Goal: Task Accomplishment & Management: Manage account settings

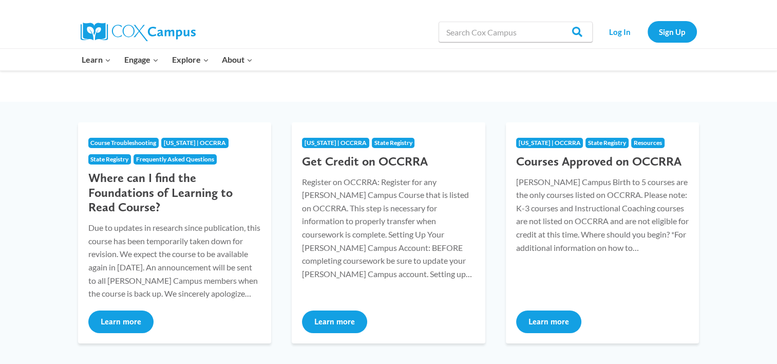
scroll to position [82, 0]
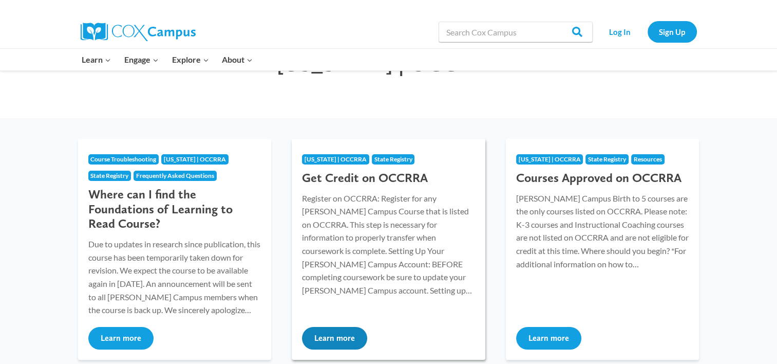
click at [337, 339] on button "Learn more" at bounding box center [334, 338] width 65 height 23
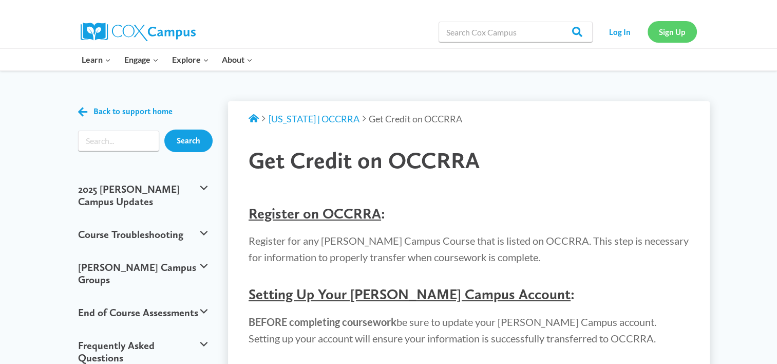
click at [663, 30] on link "Sign Up" at bounding box center [672, 31] width 49 height 21
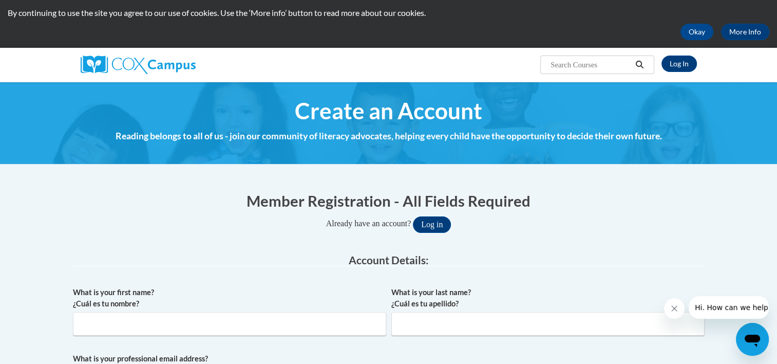
scroll to position [15, 0]
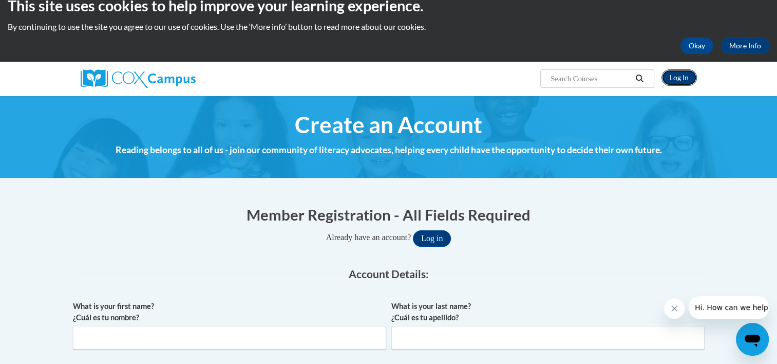
click at [684, 77] on link "Log In" at bounding box center [678, 77] width 35 height 16
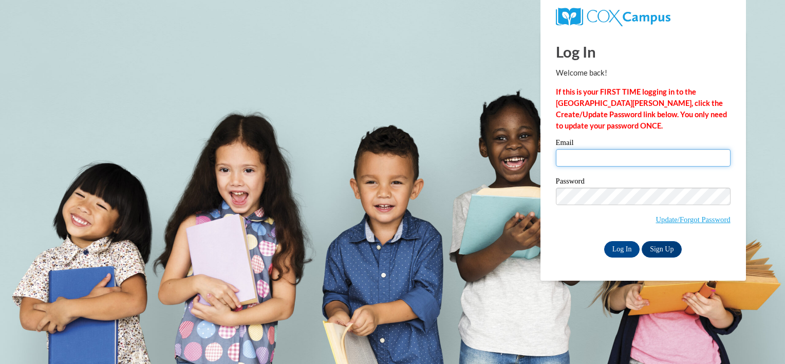
click at [589, 159] on input "Email" at bounding box center [643, 157] width 175 height 17
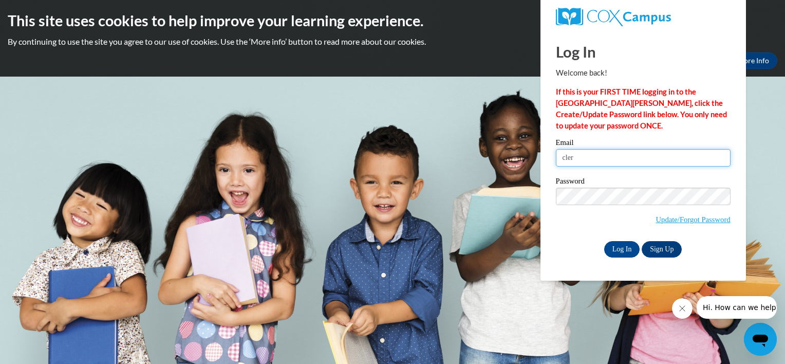
type input "[EMAIL_ADDRESS][DOMAIN_NAME]"
click at [604, 250] on input "Log In" at bounding box center [622, 249] width 36 height 16
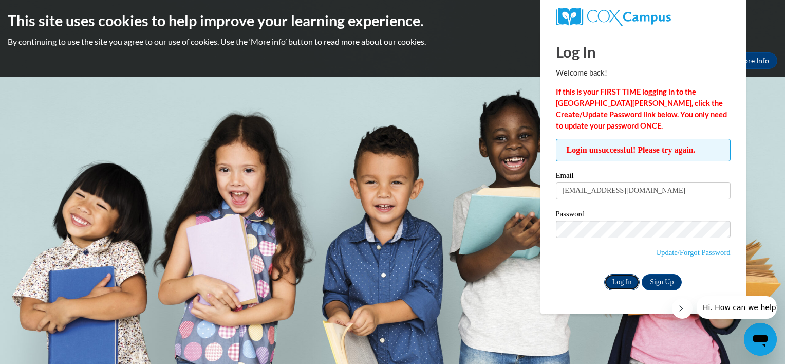
click at [616, 274] on input "Log In" at bounding box center [622, 282] width 36 height 16
click at [633, 191] on input "[EMAIL_ADDRESS][DOMAIN_NAME]" at bounding box center [643, 190] width 175 height 17
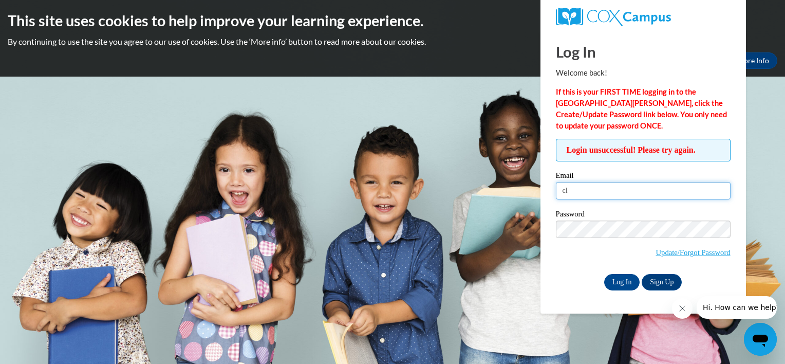
type input "c"
